Goal: Task Accomplishment & Management: Manage account settings

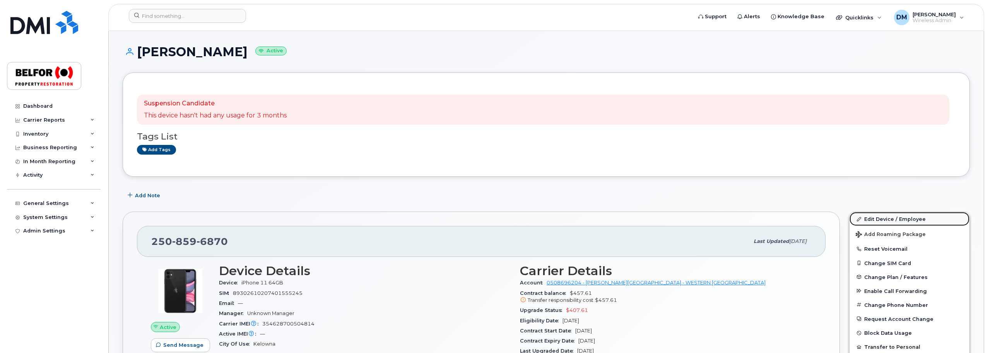
click at [901, 221] on link "Edit Device / Employee" at bounding box center [910, 219] width 120 height 14
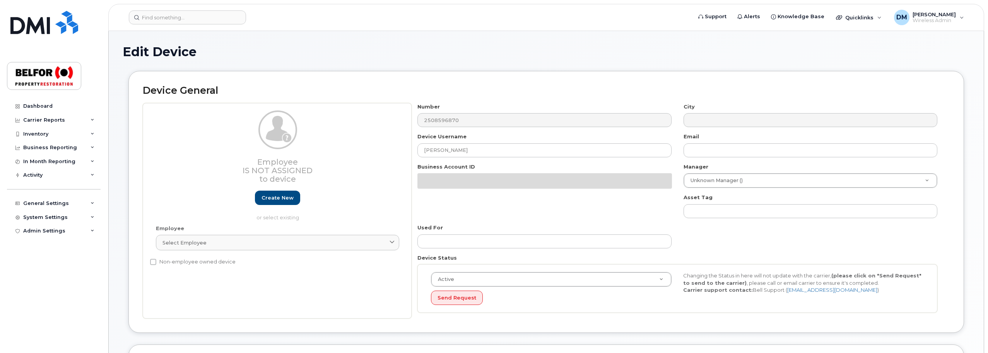
select select "5713131"
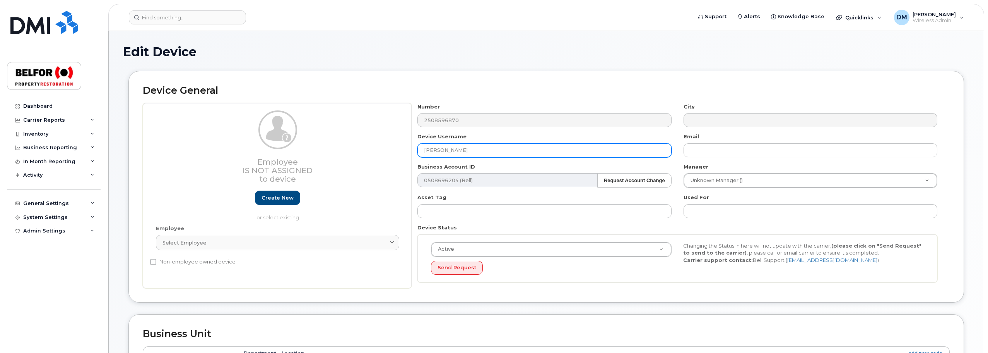
drag, startPoint x: 464, startPoint y: 145, endPoint x: 389, endPoint y: 147, distance: 74.7
click at [389, 147] on div "Employee Is not assigned to device Create new or select existing Employee Selec…" at bounding box center [546, 195] width 807 height 185
paste input "Emily Zinz"
type input "Emily Zinz"
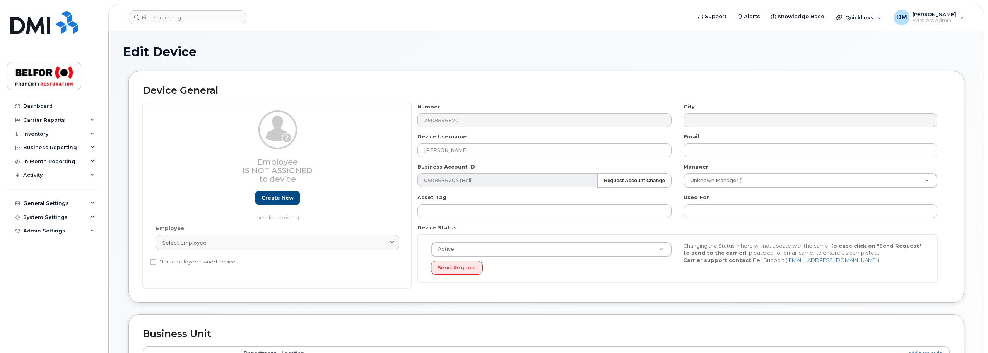
click at [968, 253] on div "Device General Employee Is not assigned to device Create new or select existing…" at bounding box center [546, 192] width 847 height 243
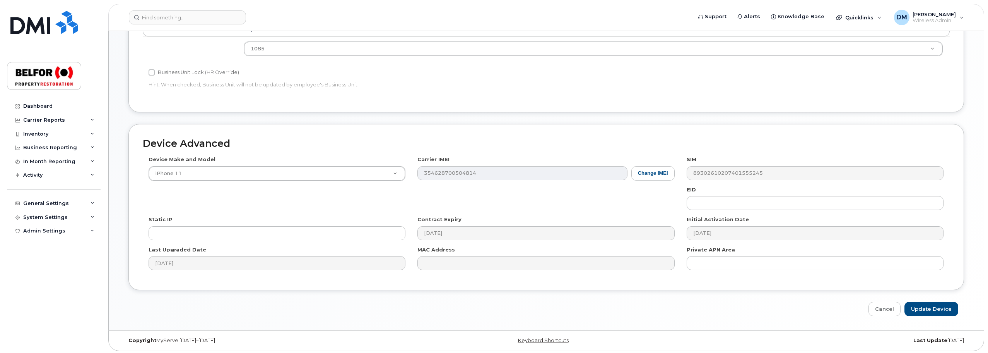
scroll to position [325, 0]
drag, startPoint x: 931, startPoint y: 305, endPoint x: 921, endPoint y: 297, distance: 13.1
click at [932, 305] on input "Update Device" at bounding box center [932, 307] width 54 height 14
type input "Saving..."
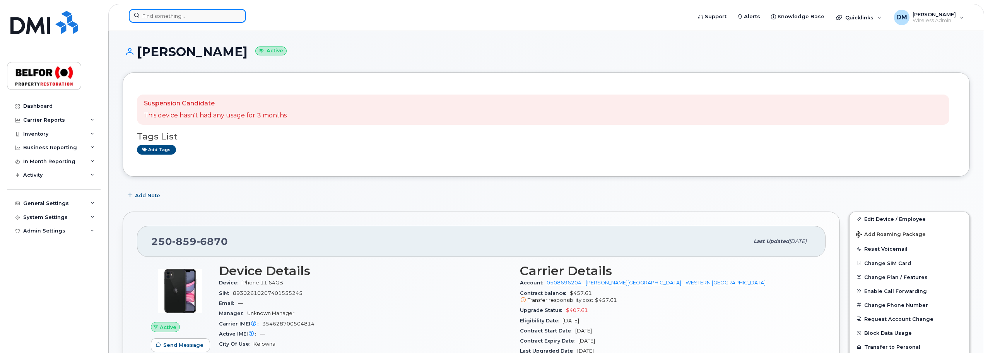
click at [160, 16] on input at bounding box center [187, 16] width 117 height 14
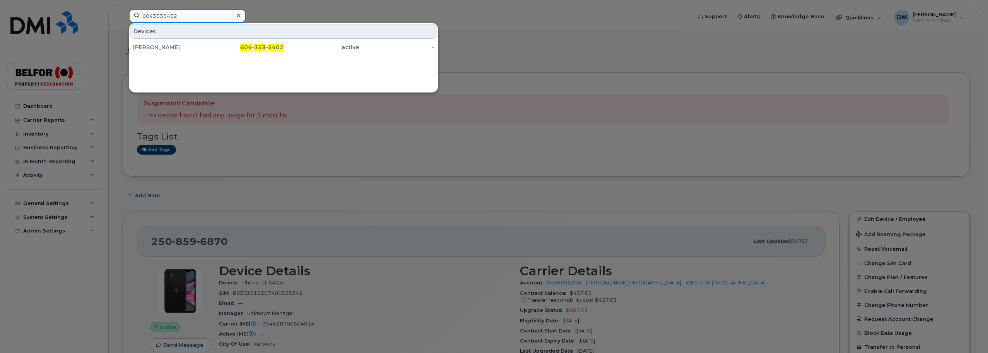
type input "6043535402"
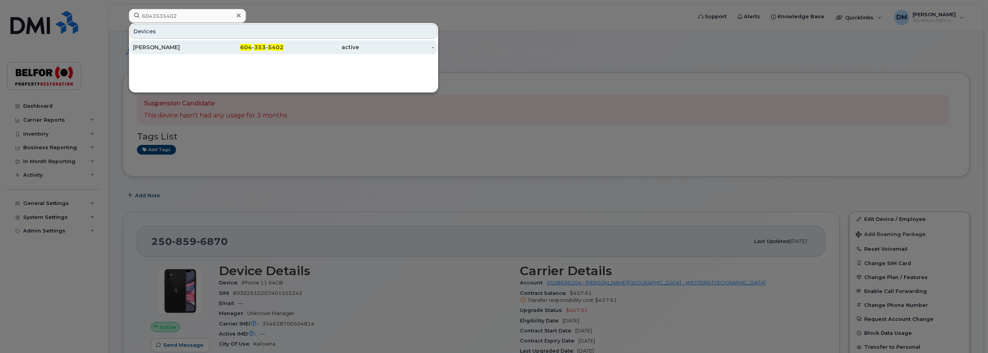
click at [159, 49] on div "Joel Berglund" at bounding box center [170, 47] width 75 height 8
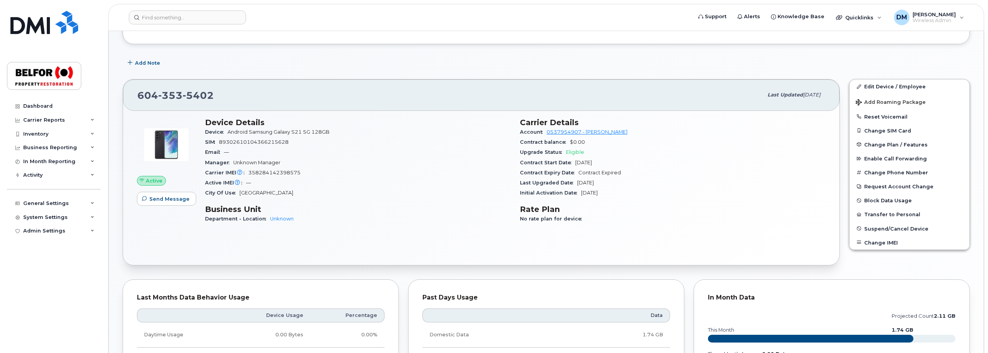
scroll to position [116, 0]
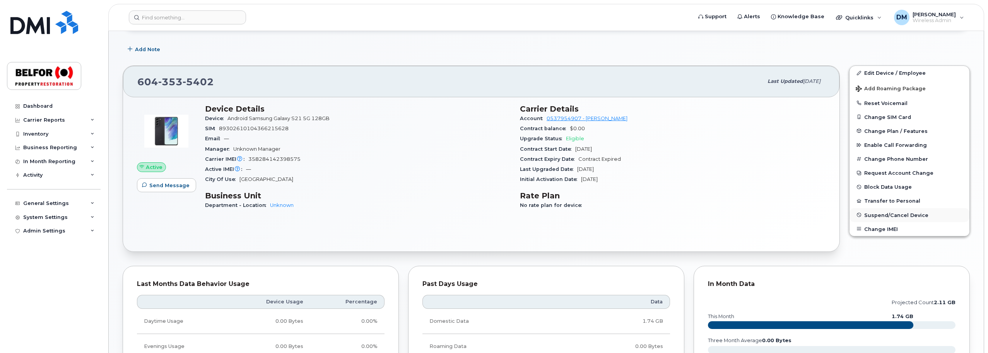
click at [887, 215] on span "Suspend/Cancel Device" at bounding box center [897, 215] width 64 height 6
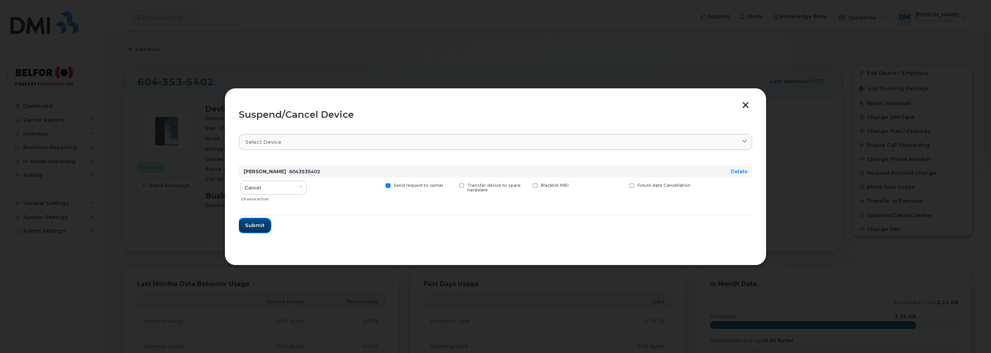
click at [251, 227] on span "Submit" at bounding box center [254, 224] width 19 height 7
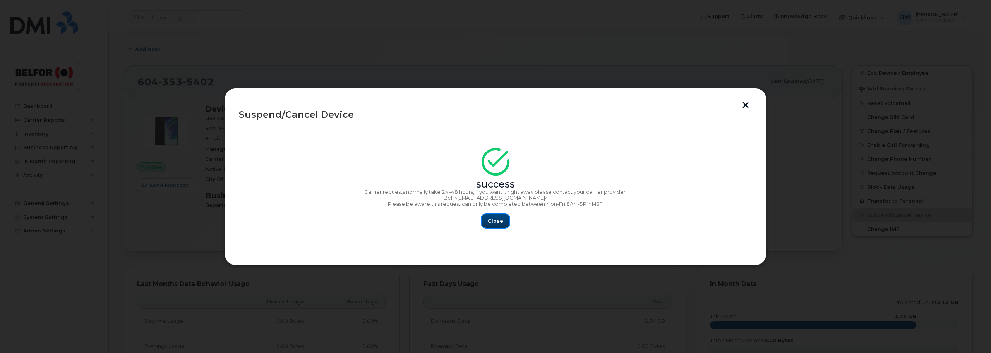
click at [503, 221] on button "Close" at bounding box center [495, 221] width 28 height 14
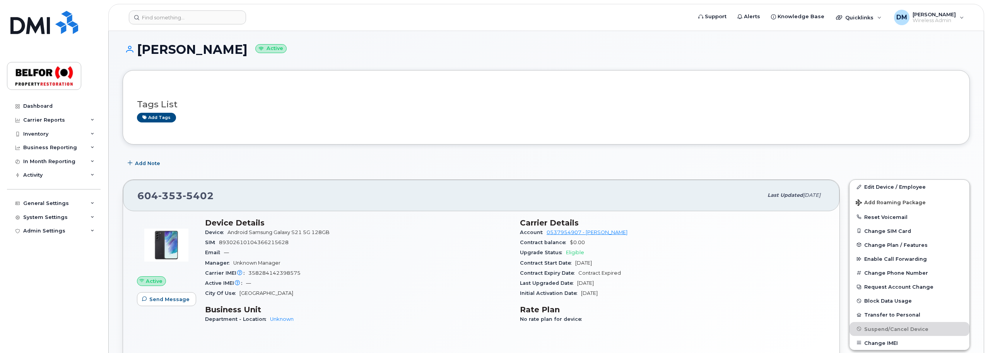
scroll to position [0, 0]
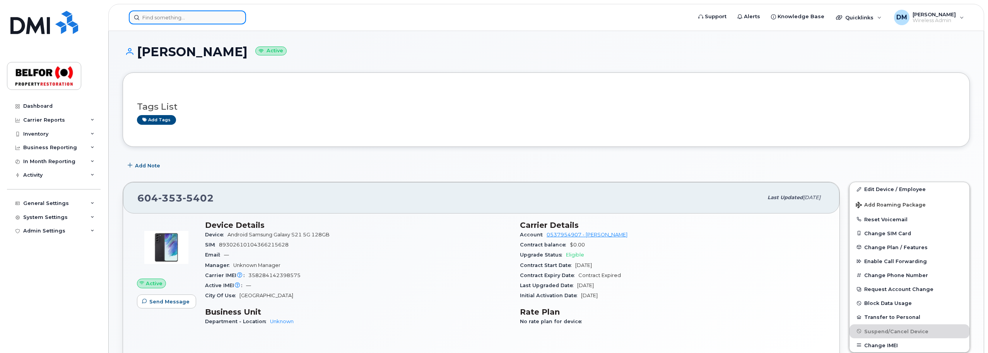
click at [155, 17] on input at bounding box center [187, 17] width 117 height 14
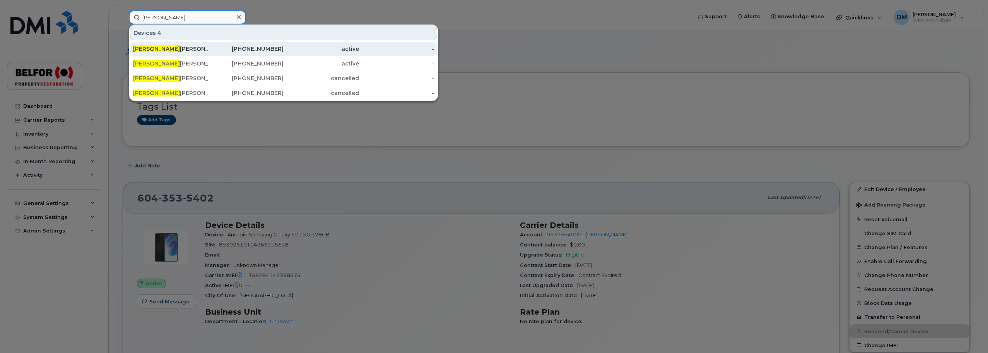
type input "joel"
click at [161, 50] on div "Joel Berglund" at bounding box center [170, 49] width 75 height 8
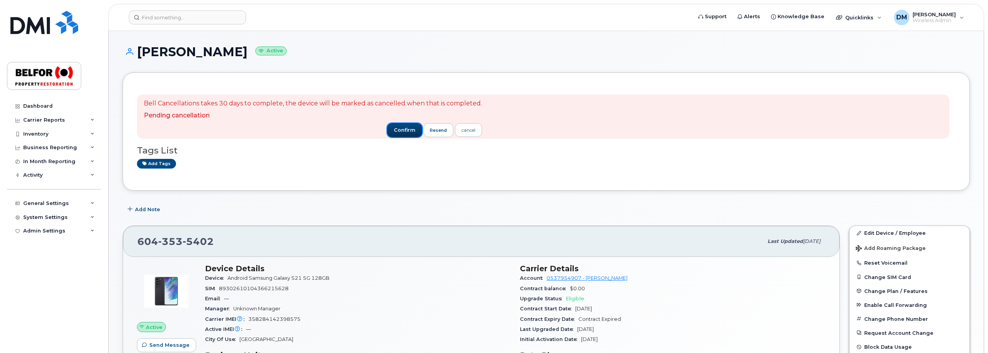
click at [398, 131] on span "confirm" at bounding box center [405, 130] width 22 height 7
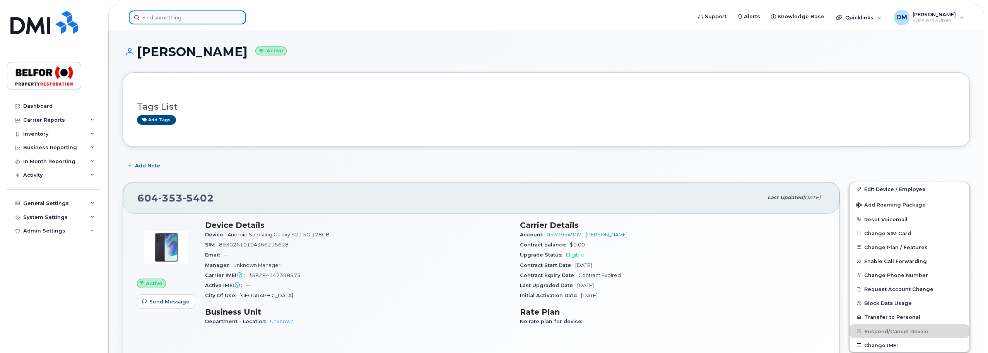
click at [165, 22] on input at bounding box center [187, 17] width 117 height 14
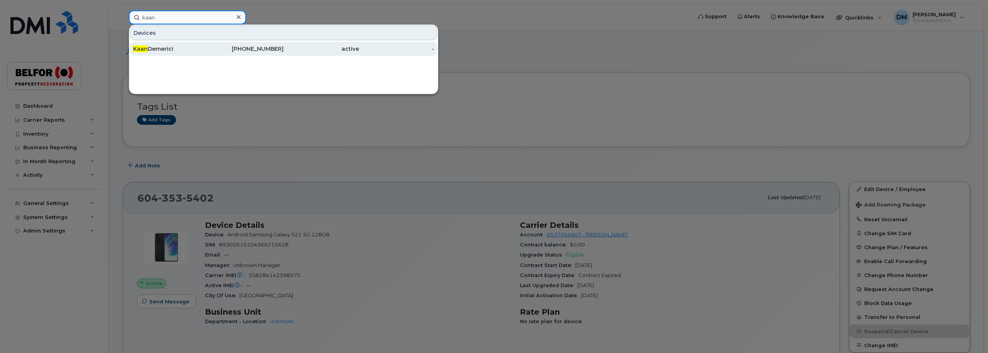
type input "kaan"
click at [156, 50] on div "Kaan Demerici" at bounding box center [170, 49] width 75 height 8
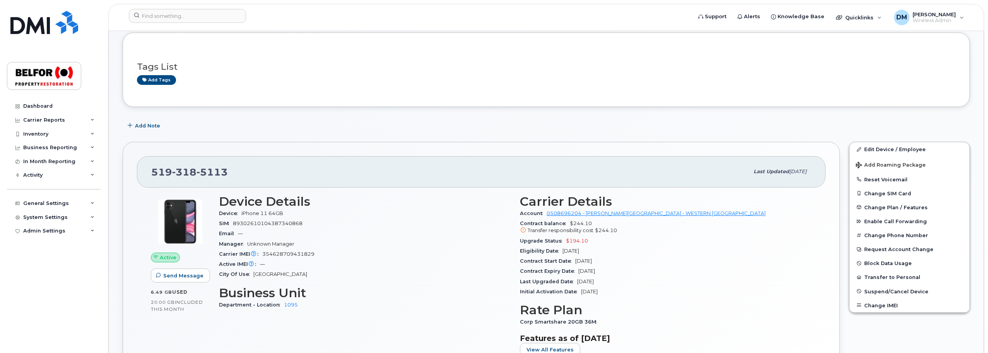
scroll to position [77, 0]
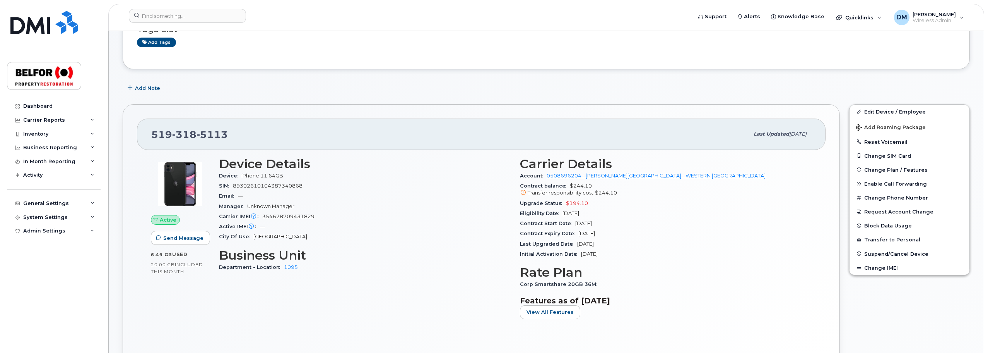
drag, startPoint x: 518, startPoint y: 158, endPoint x: 623, endPoint y: 243, distance: 135.2
click at [625, 243] on div "Carrier Details Account 0508696204 - [PERSON_NAME] - WESTERN [GEOGRAPHIC_DATA] …" at bounding box center [665, 241] width 301 height 178
click at [446, 217] on div "Carrier IMEI Carrier IMEI is reported during the last billing cycle or change o…" at bounding box center [365, 216] width 292 height 10
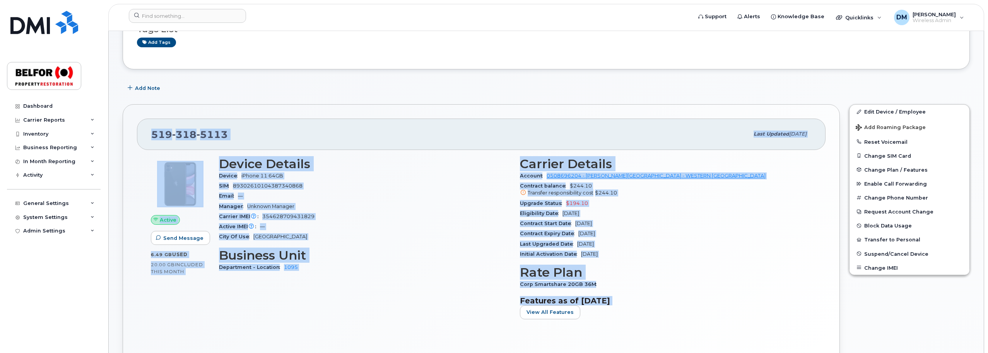
drag, startPoint x: 150, startPoint y: 134, endPoint x: 641, endPoint y: 315, distance: 523.8
click at [641, 315] on div "[PHONE_NUMBER] Last updated [DATE] Active Send Message 6.49 GB  used 20.00 GB  …" at bounding box center [481, 239] width 717 height 270
copy div "[PHONE_NUMBER] Last updated [DATE] Active Send Message 6.49 GB  used 20.00 GB  …"
